Goal: Information Seeking & Learning: Learn about a topic

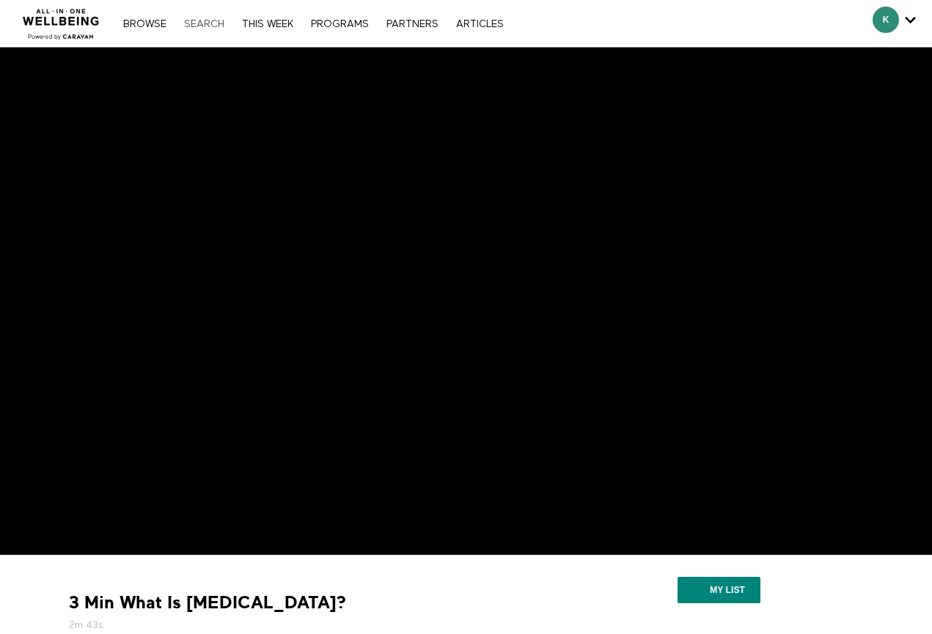
click at [195, 21] on link "Search" at bounding box center [204, 24] width 55 height 10
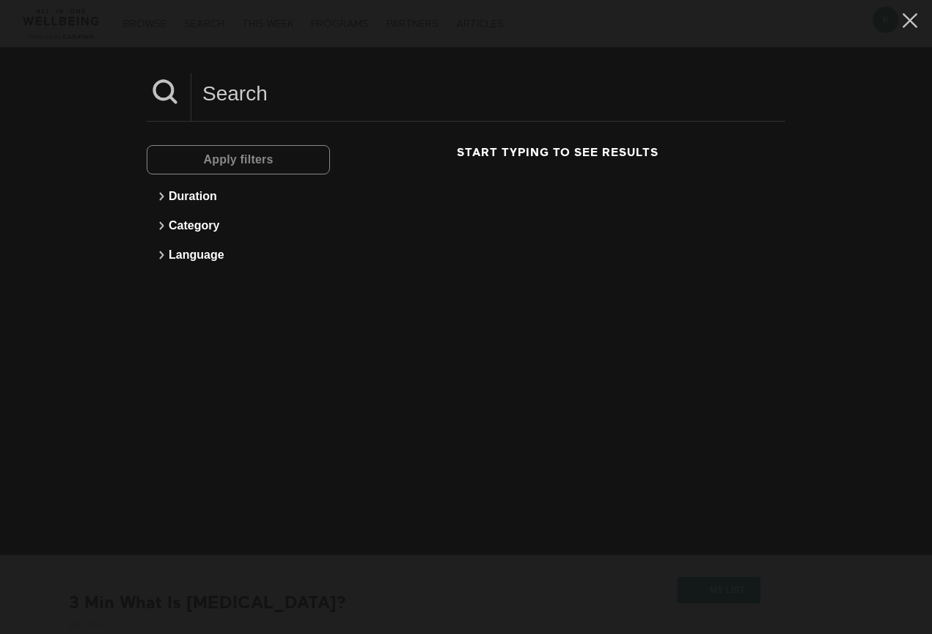
click at [282, 95] on input at bounding box center [488, 93] width 594 height 40
type input "what is blood pressure"
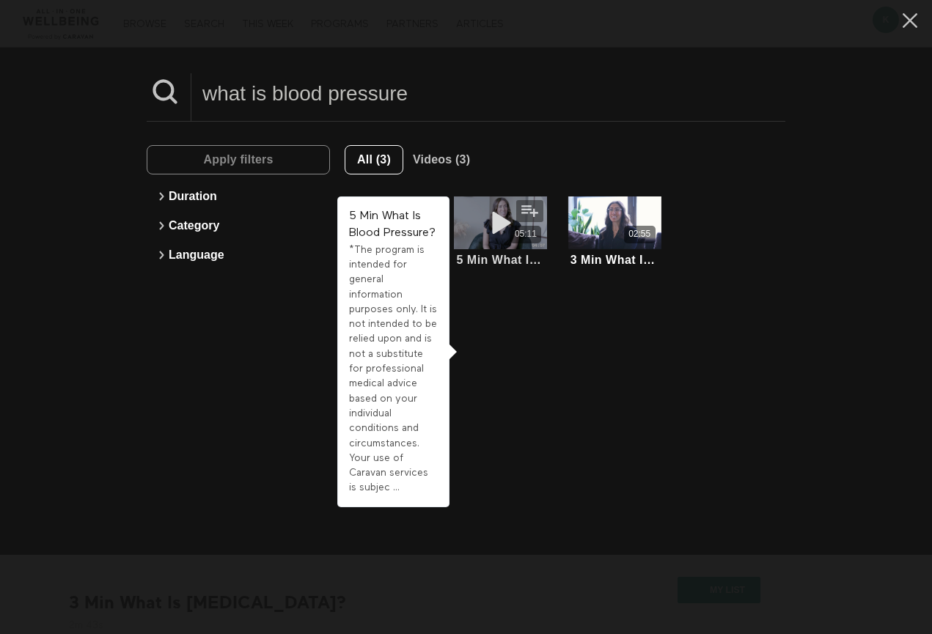
scroll to position [3, 1]
click at [521, 229] on icon at bounding box center [501, 223] width 44 height 26
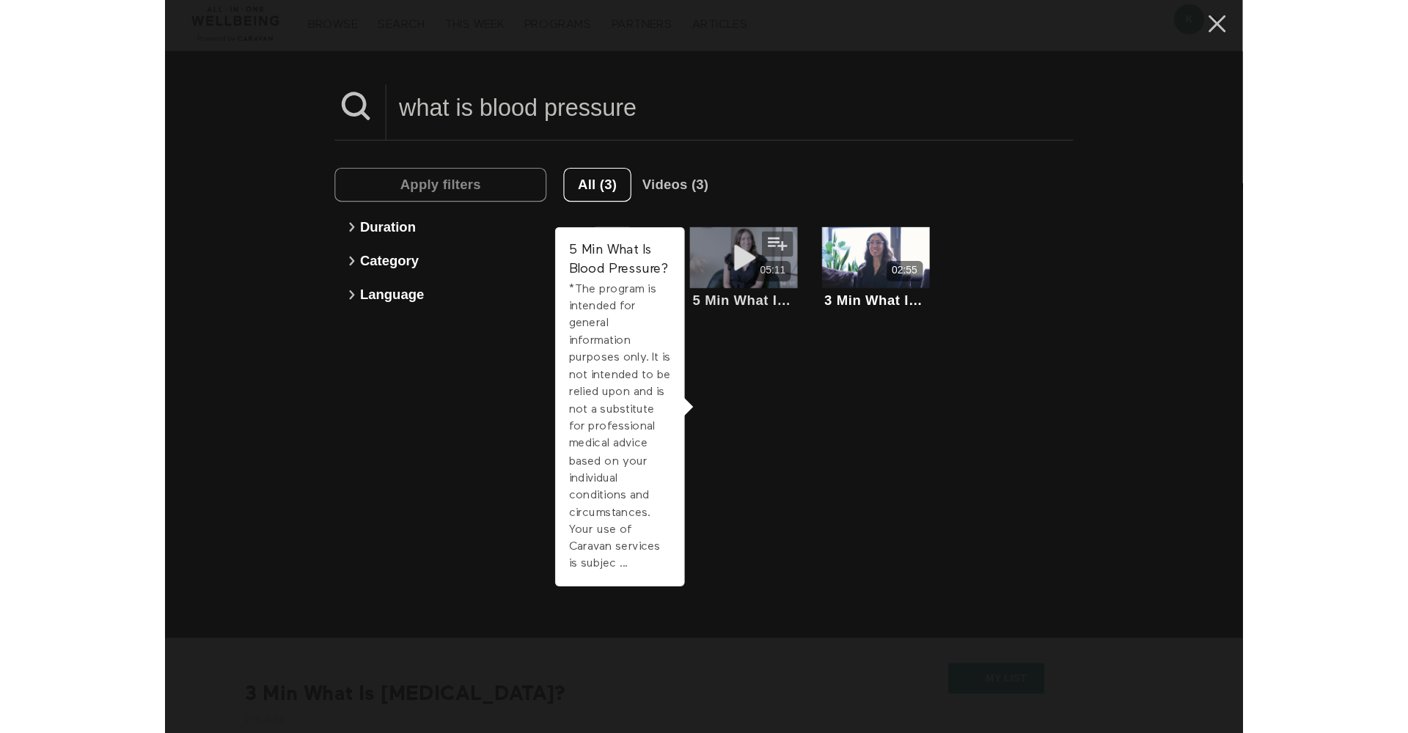
scroll to position [3, 0]
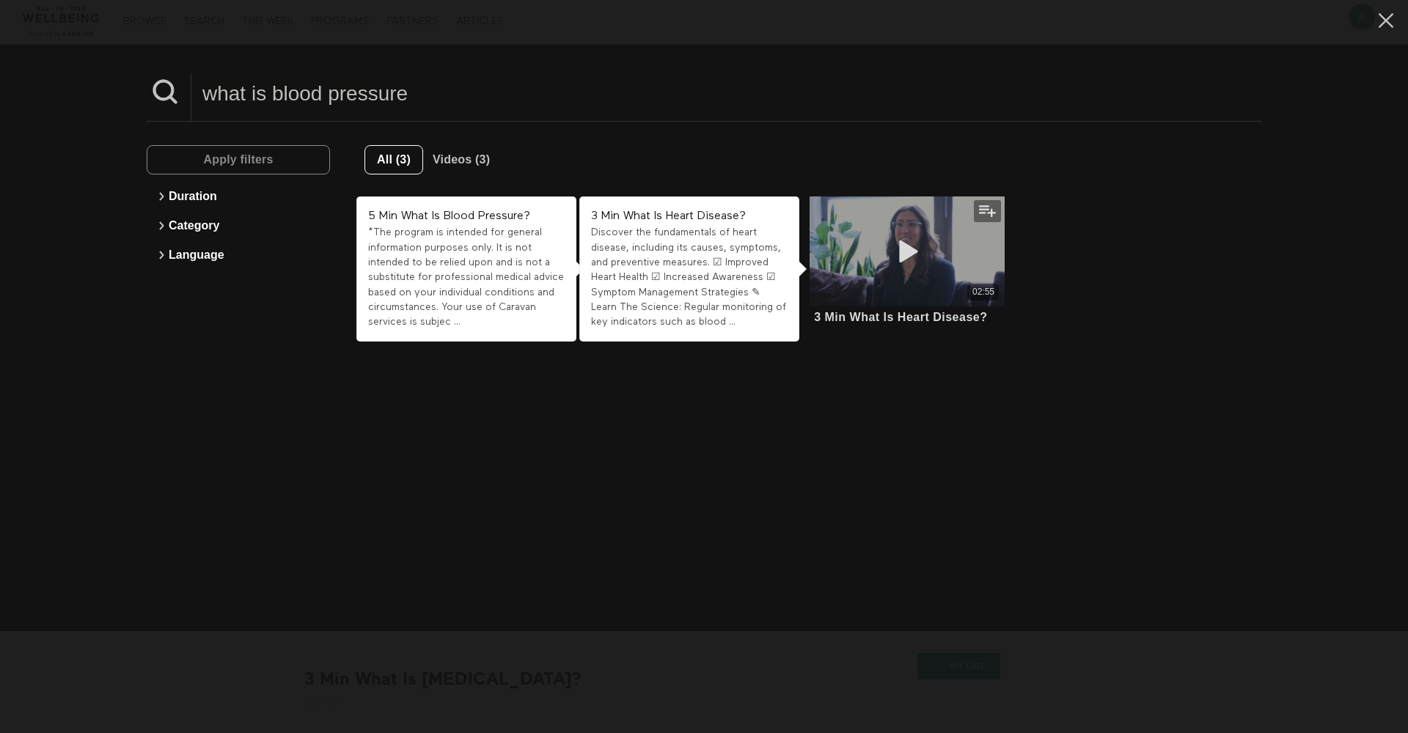
click at [930, 250] on div "02:55" at bounding box center [908, 252] width 196 height 110
